Goal: Task Accomplishment & Management: Manage account settings

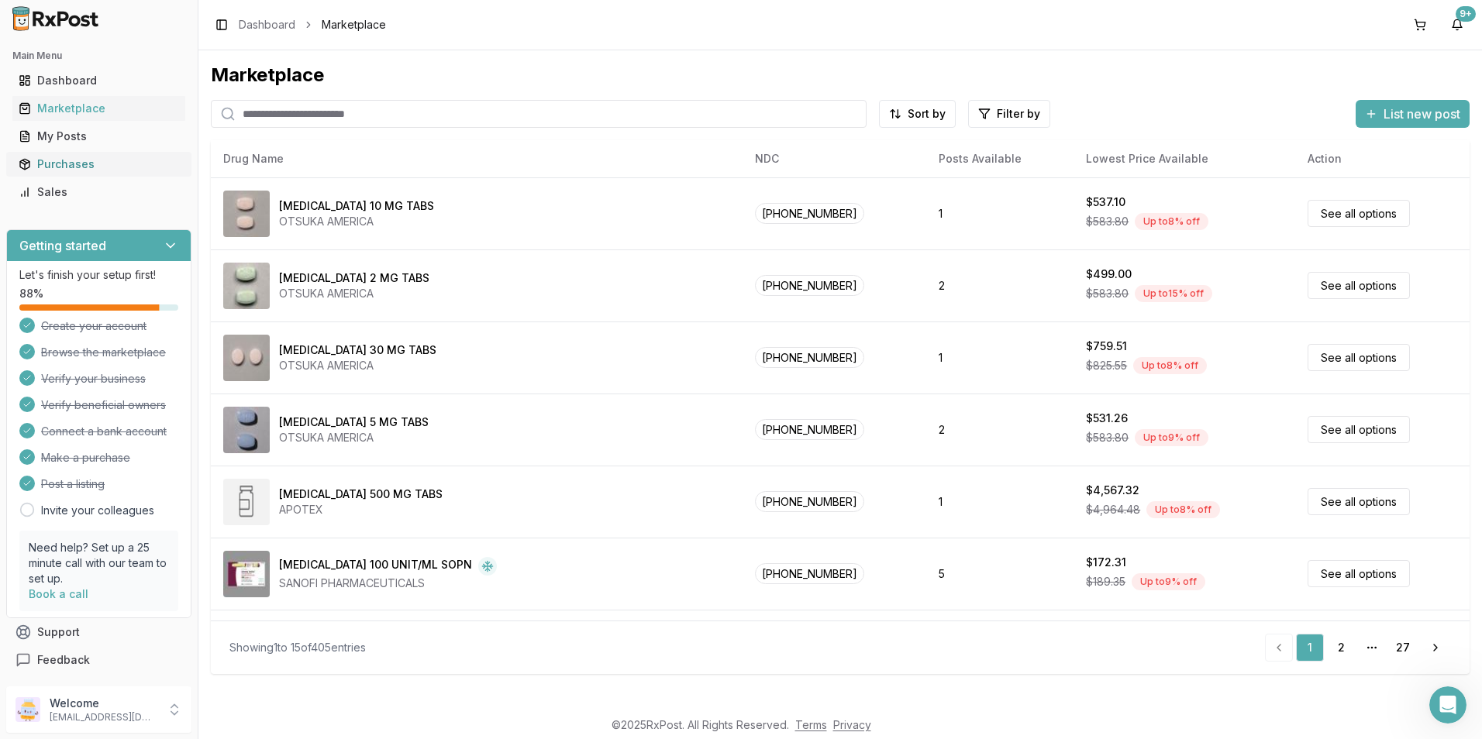
click at [67, 164] on div "Purchases" at bounding box center [99, 165] width 160 height 16
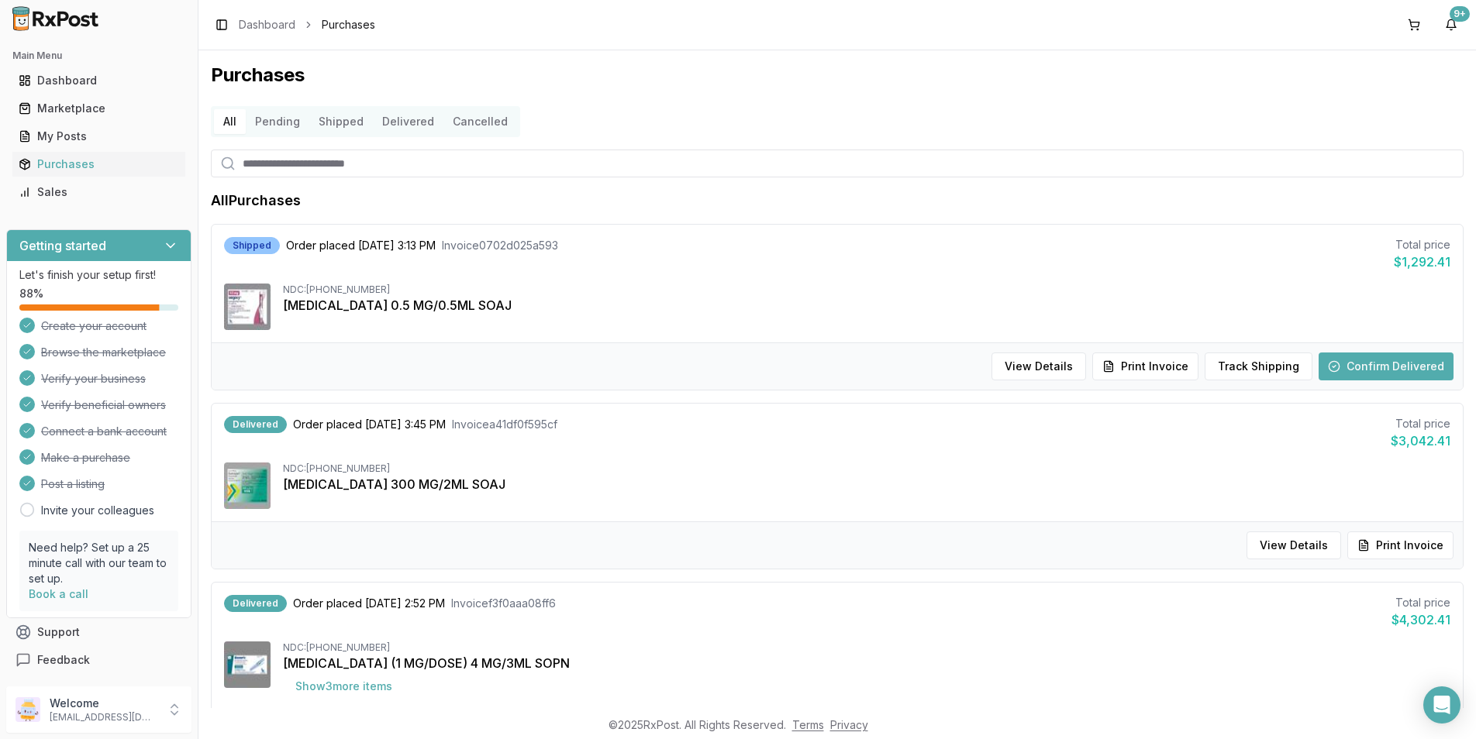
click at [1371, 367] on button "Confirm Delivered" at bounding box center [1385, 367] width 135 height 28
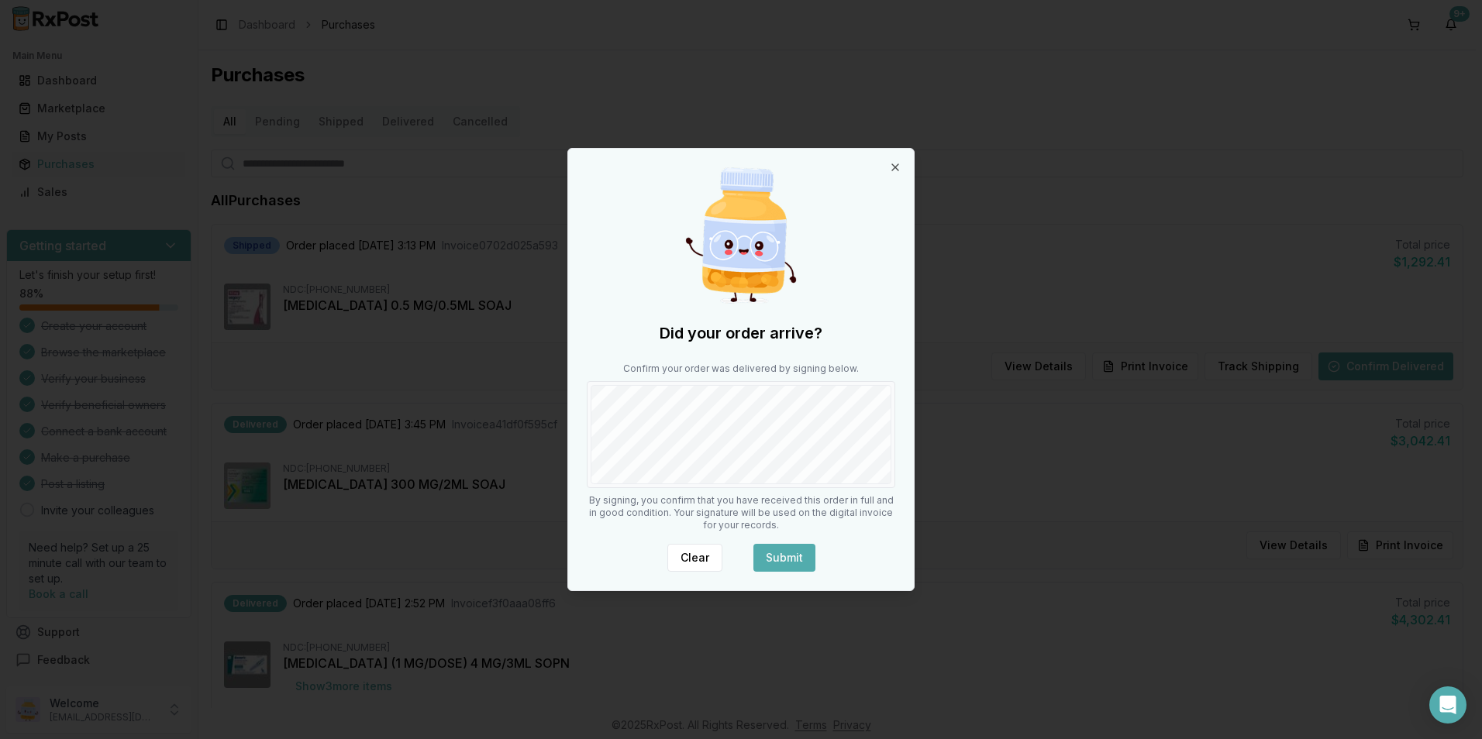
click at [780, 548] on button "Submit" at bounding box center [784, 558] width 62 height 28
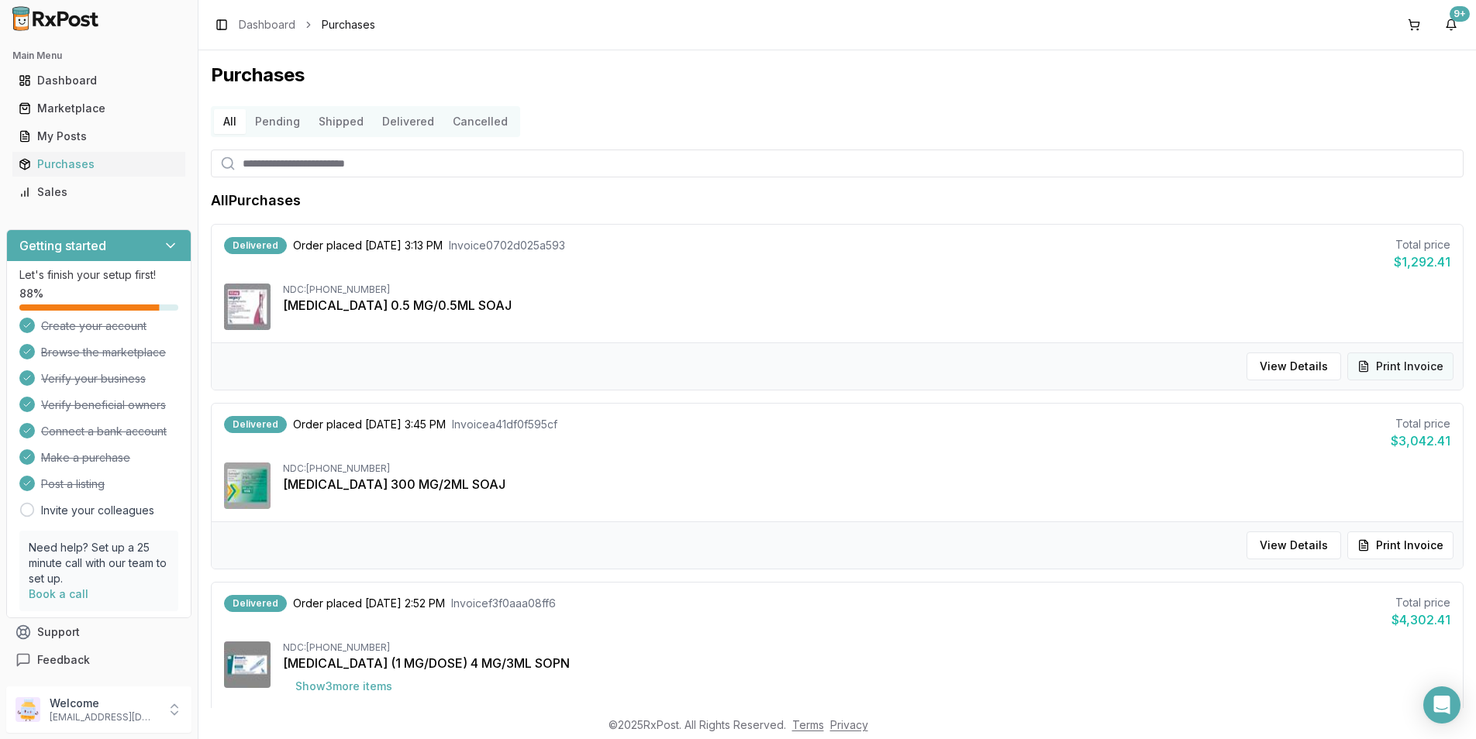
click at [1388, 367] on button "Print Invoice" at bounding box center [1400, 367] width 106 height 28
